Goal: Transaction & Acquisition: Register for event/course

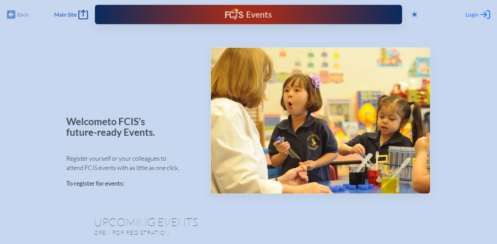
click at [472, 13] on span "Login" at bounding box center [471, 14] width 13 height 7
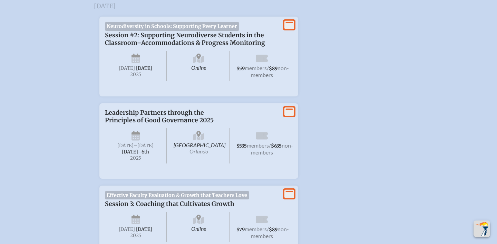
scroll to position [763, 0]
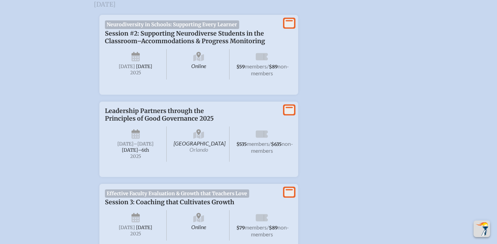
click at [288, 114] on icon at bounding box center [289, 109] width 10 height 9
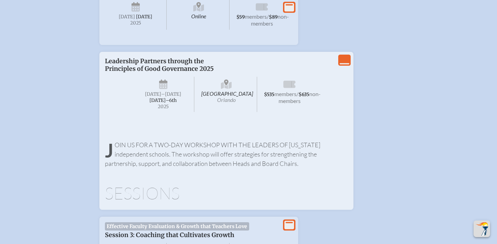
scroll to position [803, 0]
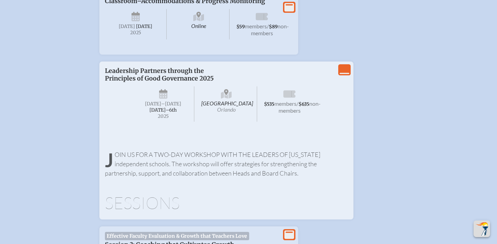
click at [346, 75] on icon "View Less" at bounding box center [345, 70] width 10 height 10
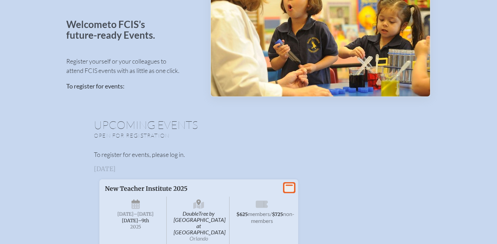
scroll to position [0, 0]
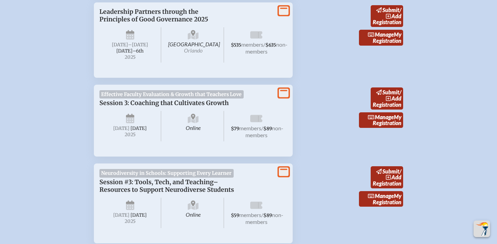
scroll to position [853, 0]
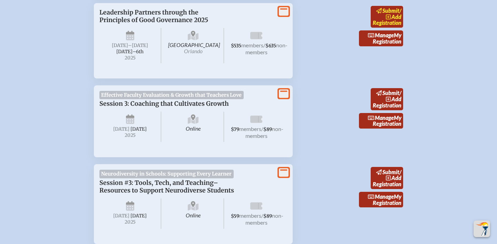
click at [393, 20] on span "add" at bounding box center [396, 16] width 10 height 7
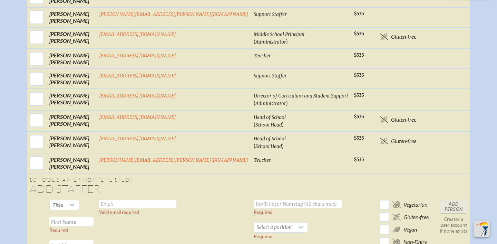
scroll to position [484, 0]
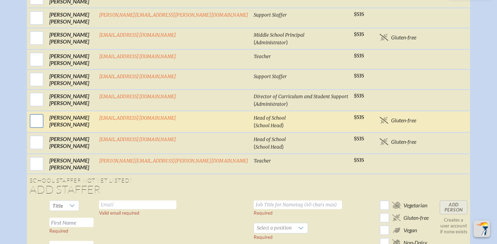
click at [45, 122] on input "checkbox" at bounding box center [36, 120] width 17 height 17
checkbox input "true"
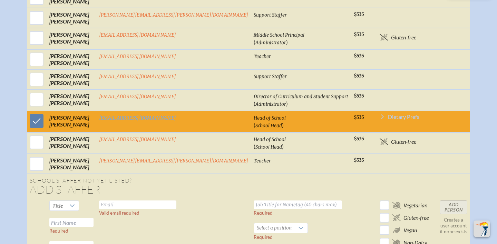
click at [388, 119] on span "Dietary Prefs" at bounding box center [403, 117] width 31 height 6
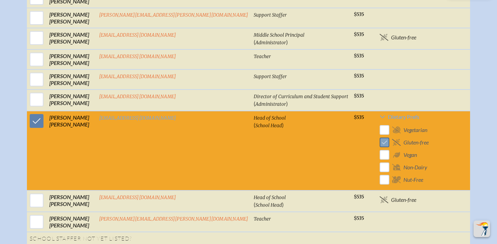
click at [379, 144] on input "checkbox" at bounding box center [385, 142] width 12 height 12
click at [478, 146] on div "Select First / Last Name Email Job Title for Nametag / (Positions) Memb . er Pr…" at bounding box center [248, 63] width 480 height 558
click at [379, 146] on input "checkbox" at bounding box center [385, 142] width 12 height 12
checkbox input "true"
click at [445, 135] on div "Select First / Last Name Email Job Title for Nametag / (Positions) Memb . er Pr…" at bounding box center [248, 63] width 480 height 558
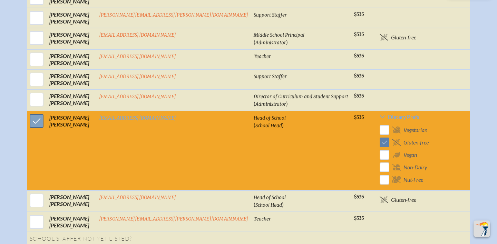
click at [45, 123] on input "checkbox" at bounding box center [36, 120] width 17 height 17
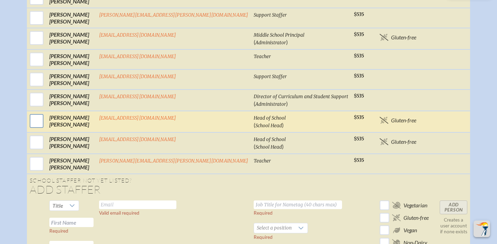
click at [45, 123] on input "checkbox" at bounding box center [36, 120] width 17 height 17
checkbox input "true"
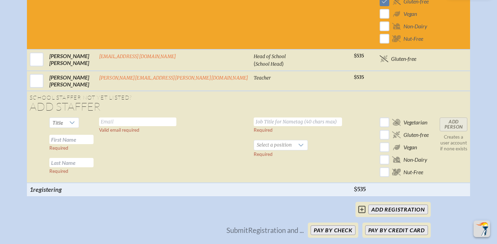
scroll to position [625, 0]
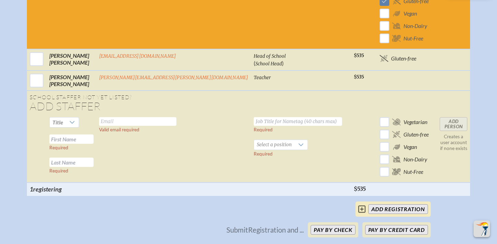
click at [404, 211] on input "add Registration" at bounding box center [398, 209] width 60 height 10
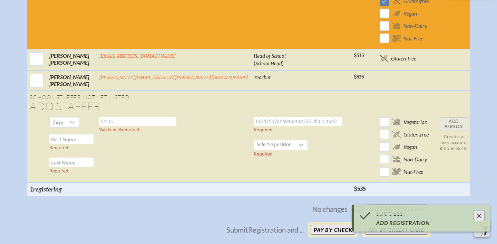
click at [479, 214] on icon "Close" at bounding box center [479, 216] width 6 height 6
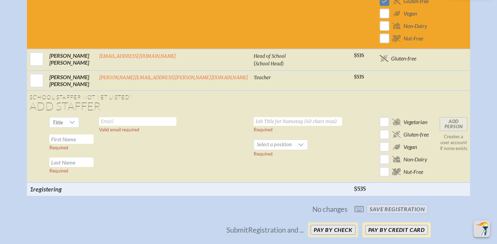
click at [392, 232] on button "Pay by Credit Card" at bounding box center [396, 230] width 63 height 10
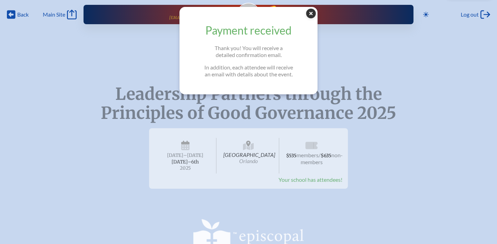
click at [311, 13] on icon at bounding box center [311, 14] width 10 height 10
